Goal: Task Accomplishment & Management: Complete application form

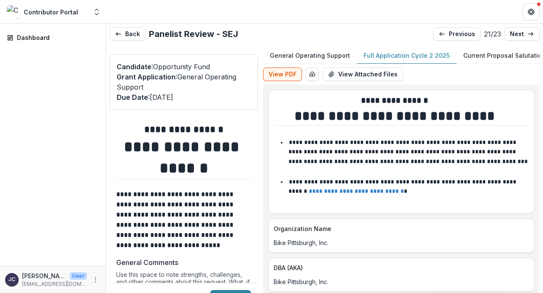
scroll to position [2288, 0]
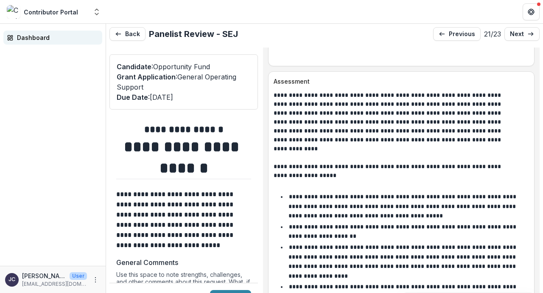
click at [39, 35] on div "Dashboard" at bounding box center [56, 37] width 78 height 9
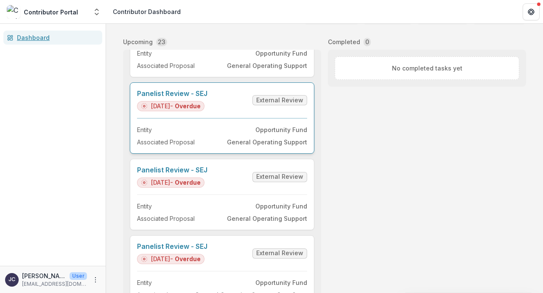
scroll to position [39, 0]
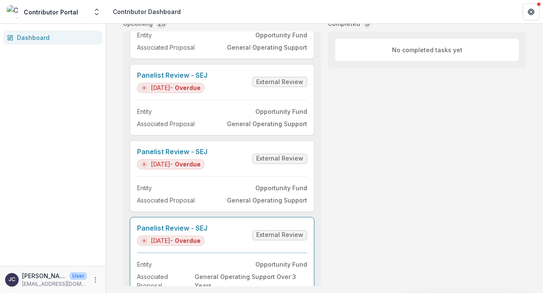
click at [207, 232] on link "Panelist Review - SEJ" at bounding box center [172, 228] width 70 height 8
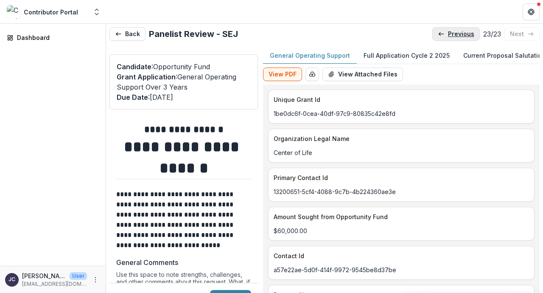
click at [439, 38] on link "previous" at bounding box center [456, 34] width 48 height 14
click at [440, 38] on link "previous" at bounding box center [456, 34] width 48 height 14
click at [440, 38] on link "previous" at bounding box center [457, 34] width 48 height 14
click at [440, 38] on link "previous" at bounding box center [456, 34] width 48 height 14
click at [440, 38] on link "previous" at bounding box center [457, 34] width 48 height 14
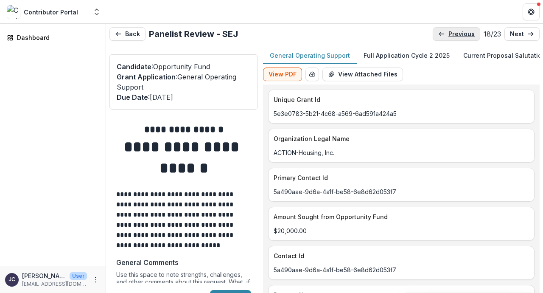
click at [440, 38] on link "previous" at bounding box center [457, 34] width 48 height 14
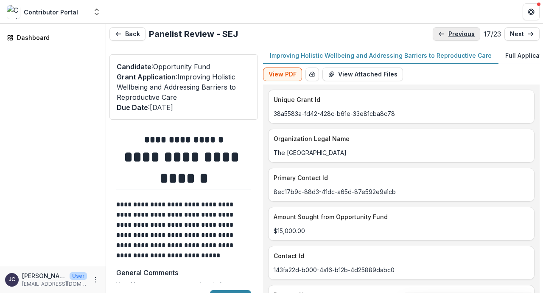
click at [440, 38] on link "previous" at bounding box center [457, 34] width 48 height 14
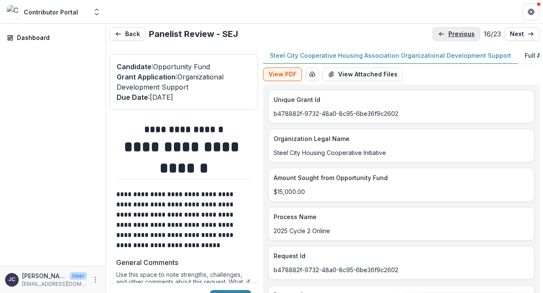
click at [440, 38] on link "previous" at bounding box center [457, 34] width 48 height 14
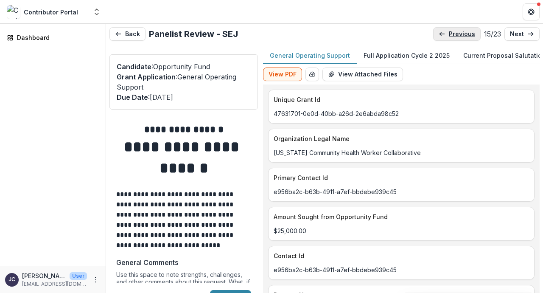
click at [440, 38] on link "previous" at bounding box center [457, 34] width 48 height 14
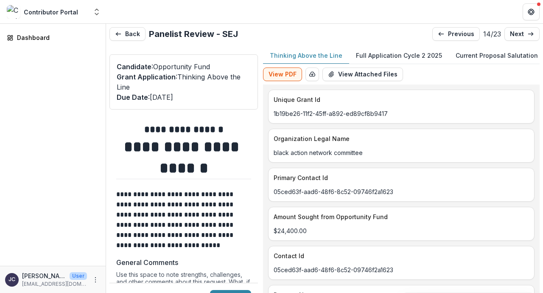
click at [409, 56] on p "Full Application Cycle 2 2025" at bounding box center [399, 55] width 86 height 9
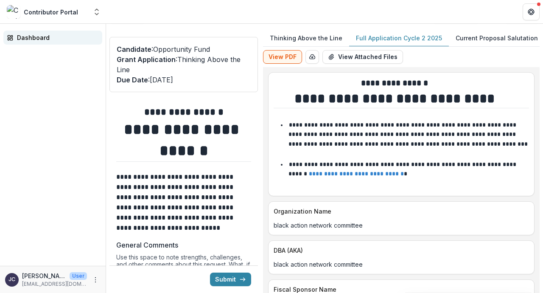
click at [48, 38] on div "Dashboard" at bounding box center [56, 37] width 78 height 9
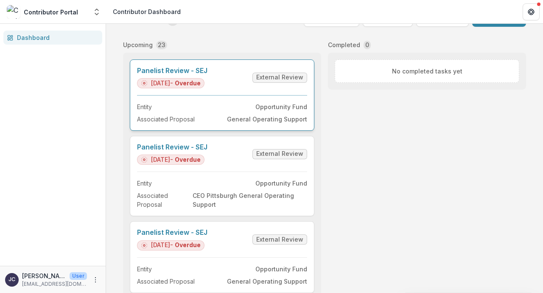
click at [188, 75] on link "Panelist Review - SEJ" at bounding box center [172, 71] width 70 height 8
